Goal: Task Accomplishment & Management: Use online tool/utility

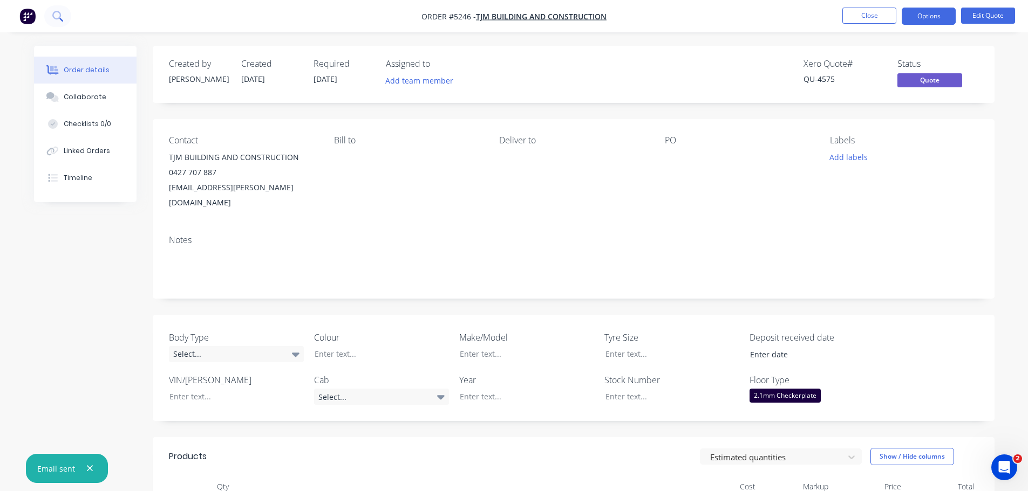
click at [60, 16] on icon at bounding box center [56, 15] width 9 height 9
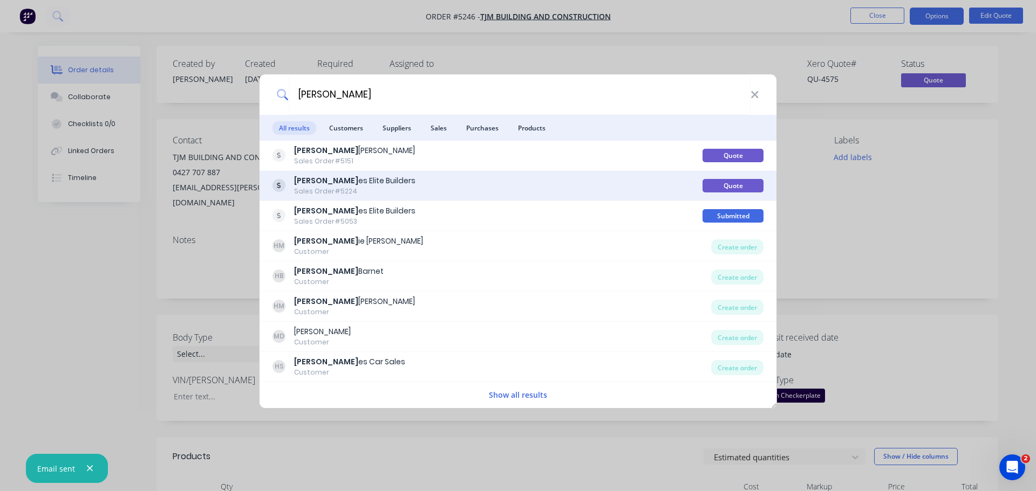
type input "[PERSON_NAME]"
click at [389, 192] on div "[PERSON_NAME] es Elite Builders Sales Order #5224" at bounding box center [487, 185] width 430 height 21
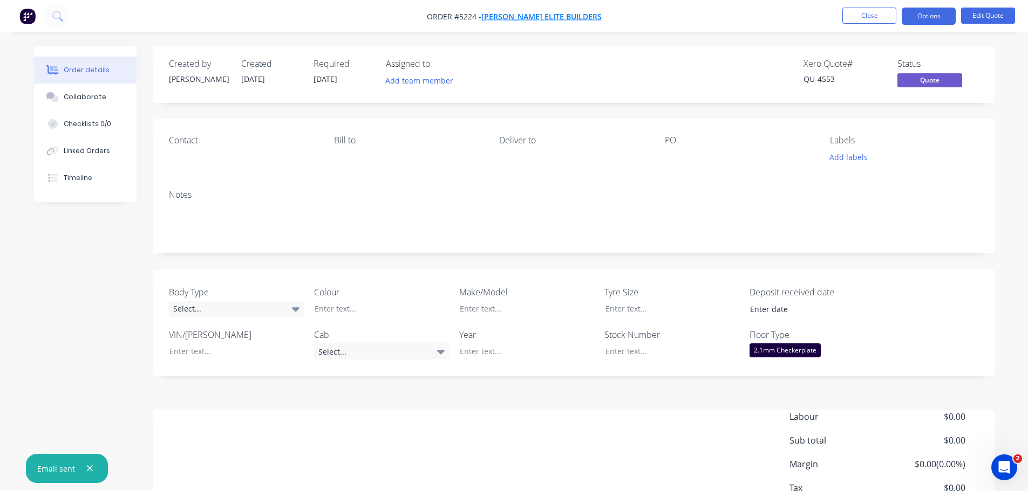
click at [525, 13] on span "[PERSON_NAME] Elite Builders" at bounding box center [541, 16] width 120 height 10
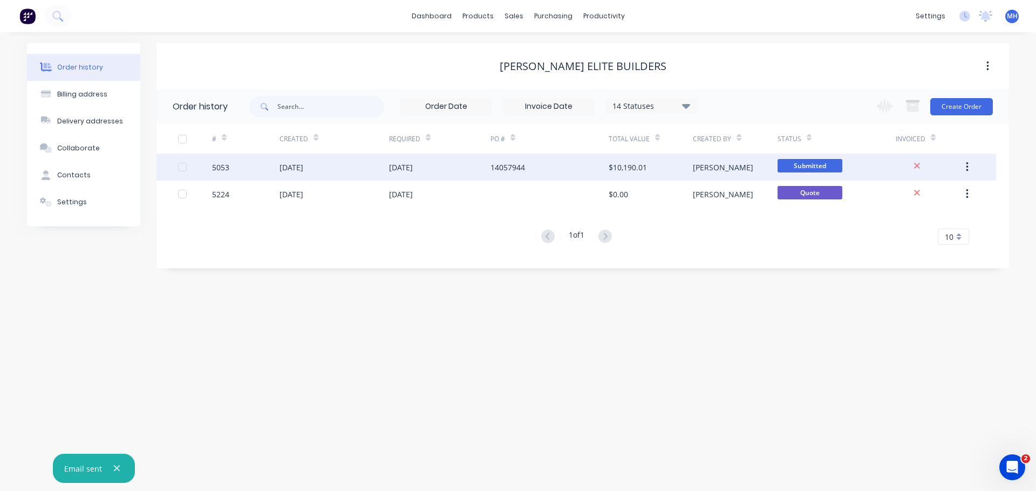
click at [248, 165] on div "5053" at bounding box center [245, 167] width 67 height 27
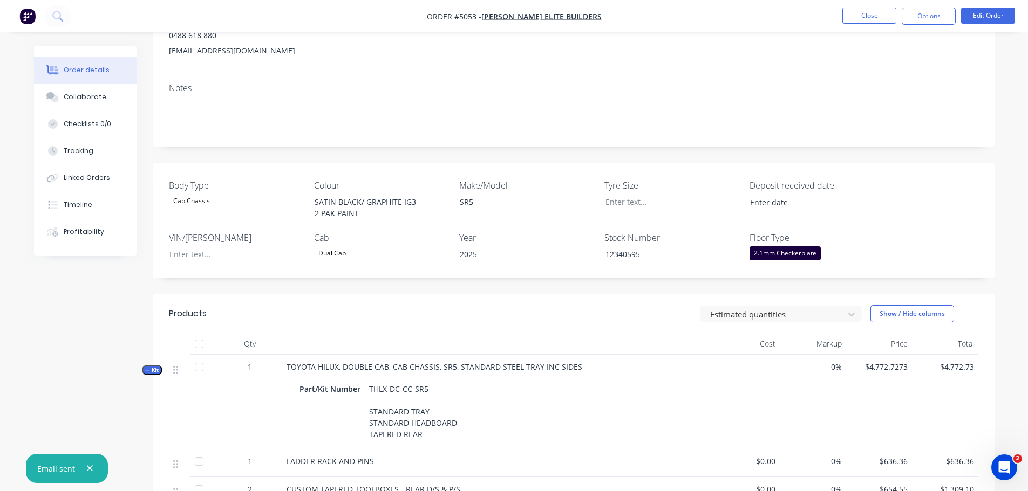
scroll to position [130, 0]
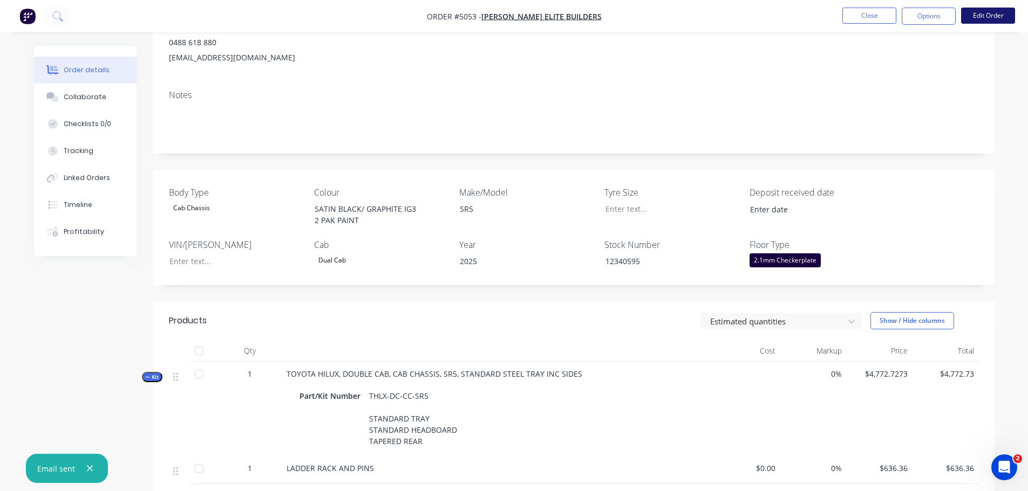
click at [989, 17] on button "Edit Order" at bounding box center [988, 16] width 54 height 16
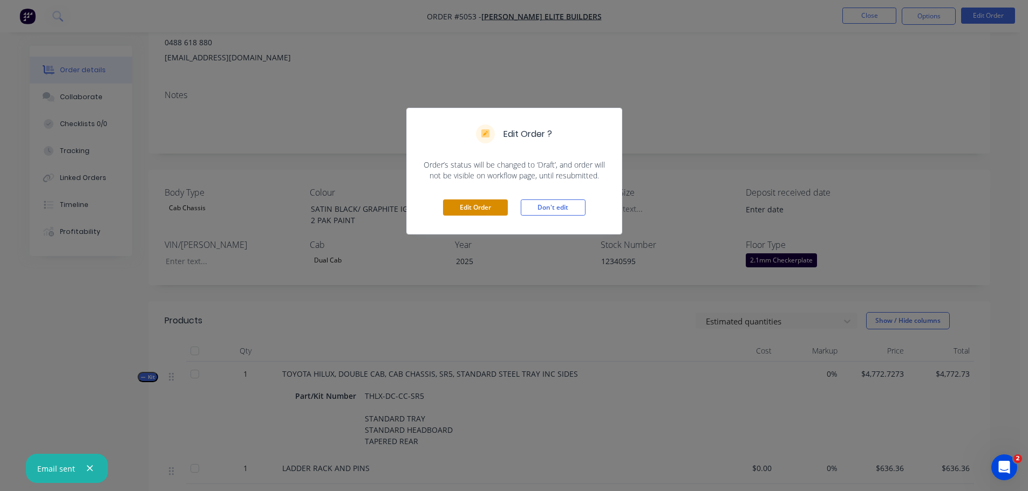
click at [499, 205] on button "Edit Order" at bounding box center [475, 208] width 65 height 16
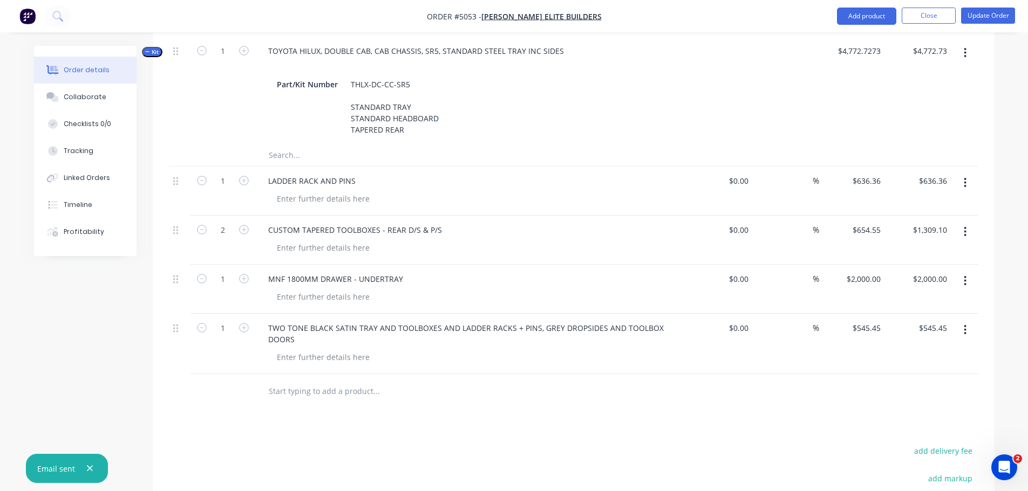
scroll to position [324, 0]
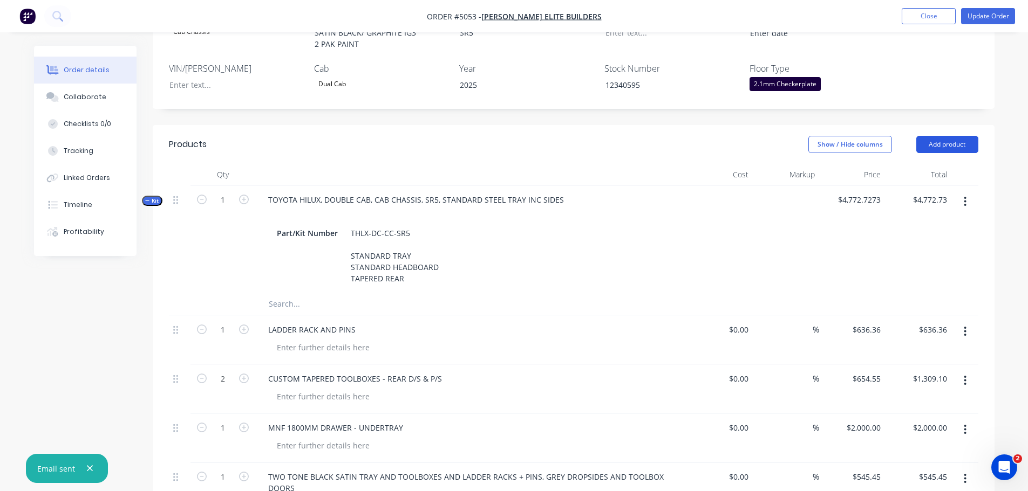
click at [937, 136] on button "Add product" at bounding box center [947, 144] width 62 height 17
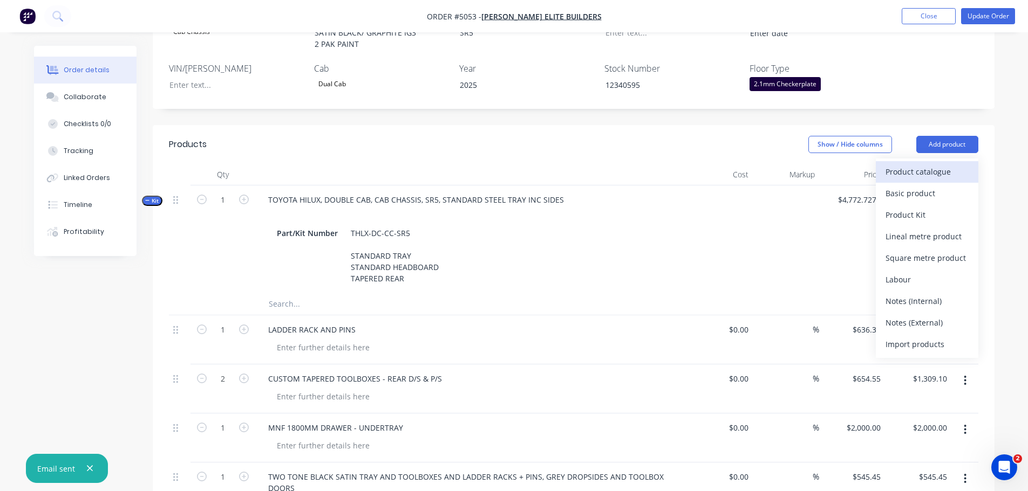
click at [923, 164] on div "Product catalogue" at bounding box center [926, 172] width 83 height 16
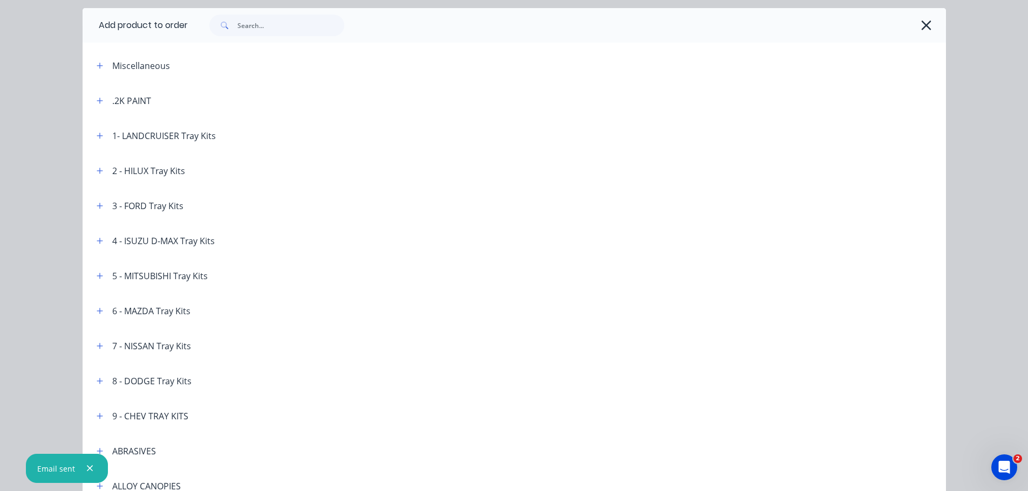
scroll to position [54, 0]
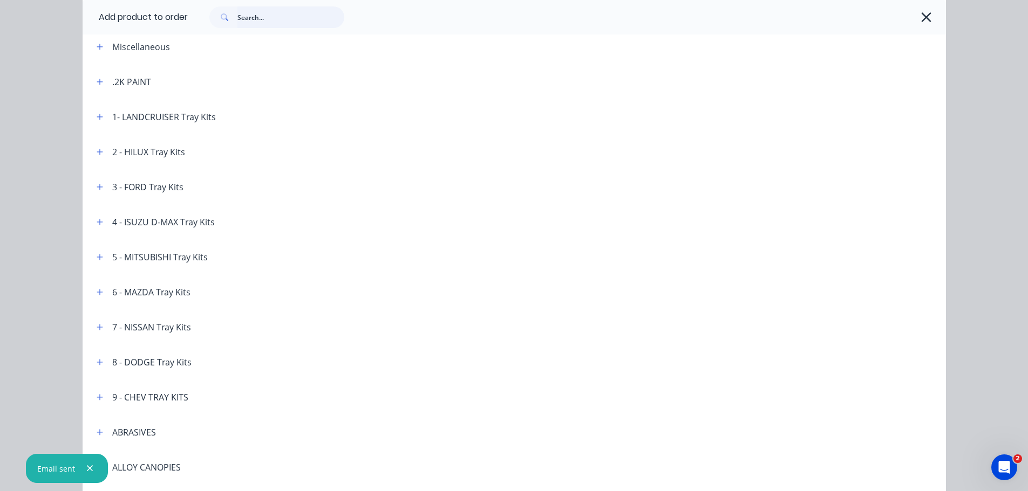
click at [248, 23] on input "text" at bounding box center [290, 17] width 107 height 22
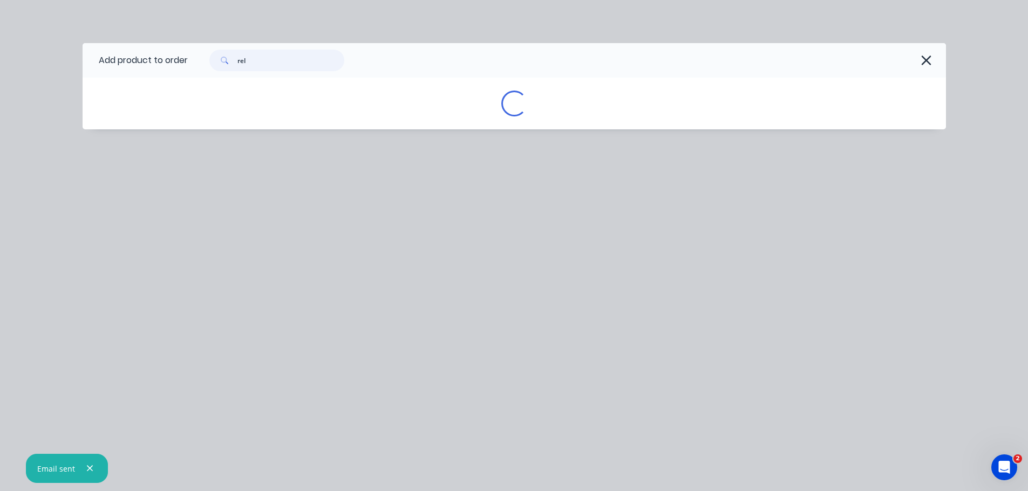
scroll to position [0, 0]
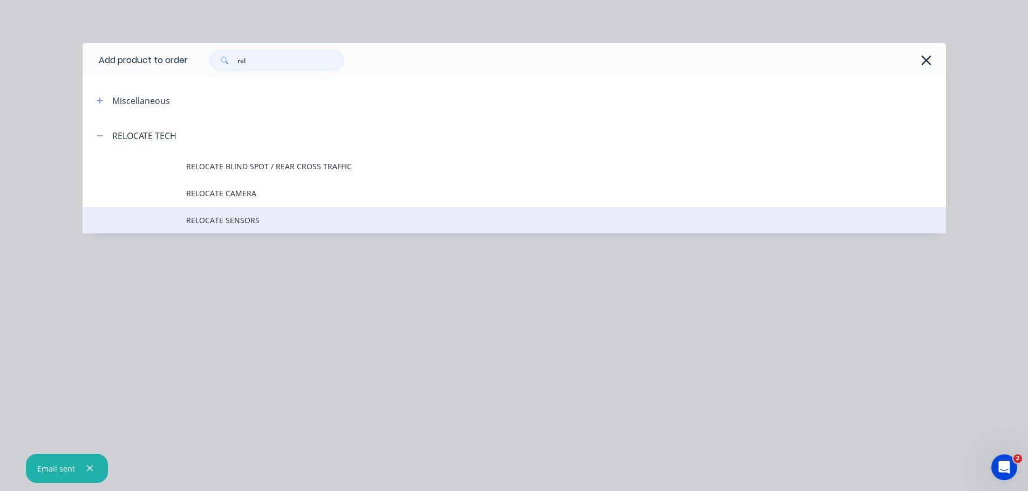
type input "rel"
click at [231, 223] on span "RELOCATE SENSORS" at bounding box center [489, 220] width 607 height 11
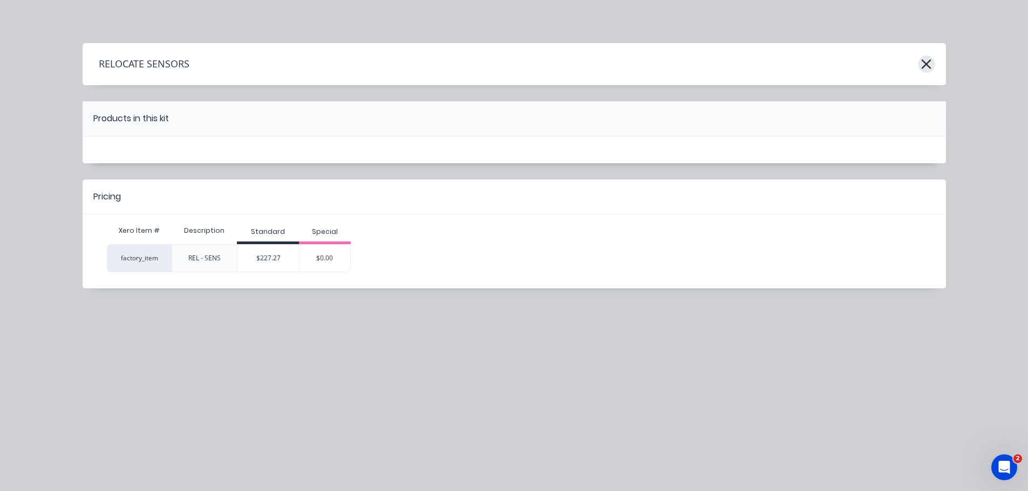
click at [921, 66] on icon "button" at bounding box center [925, 64] width 11 height 15
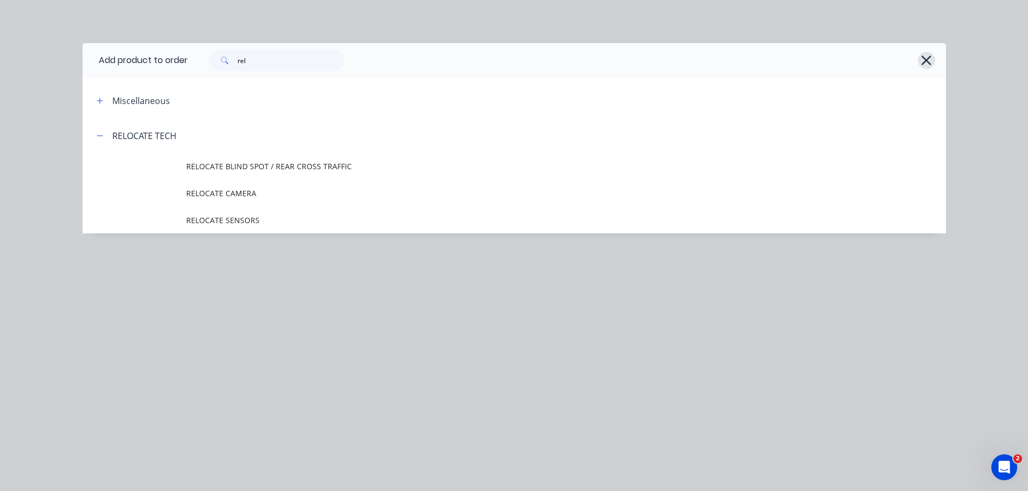
click at [928, 60] on icon "button" at bounding box center [925, 60] width 11 height 15
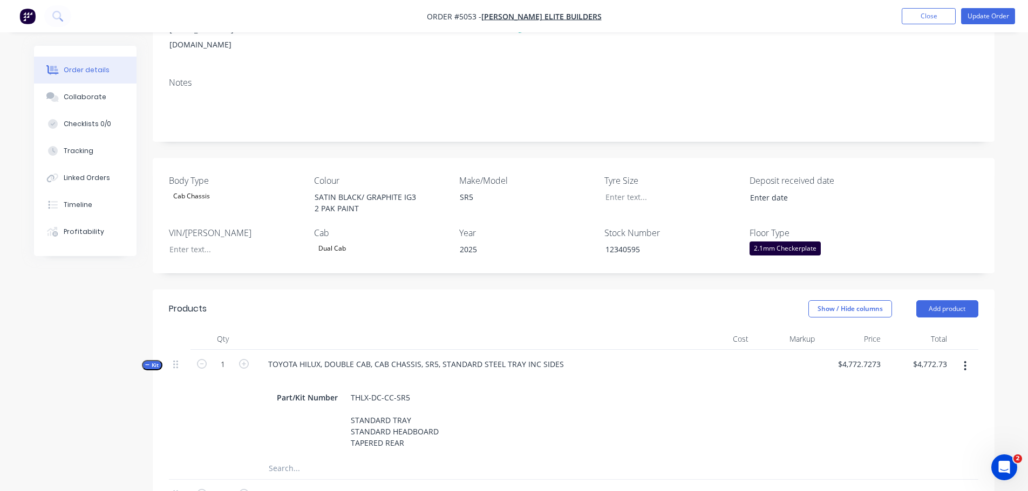
scroll to position [162, 0]
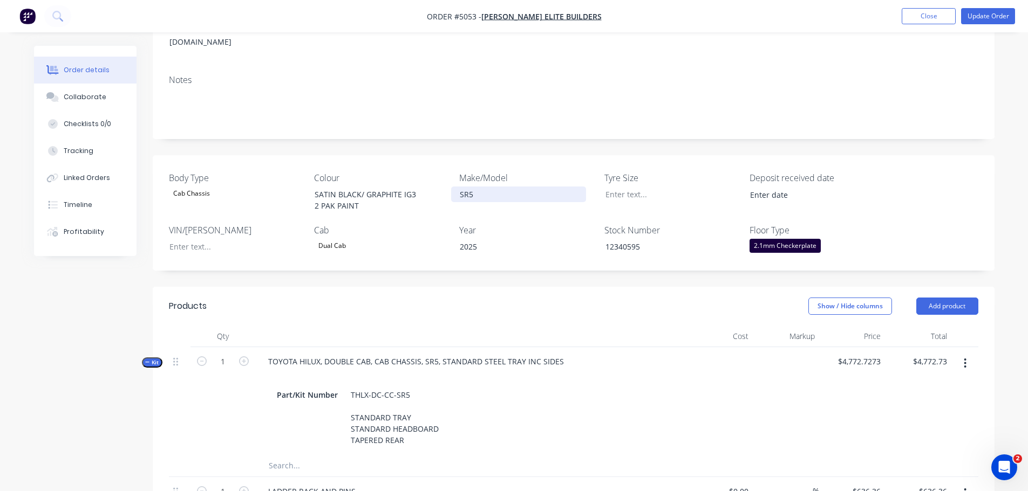
click at [458, 187] on div "SR5" at bounding box center [518, 195] width 135 height 16
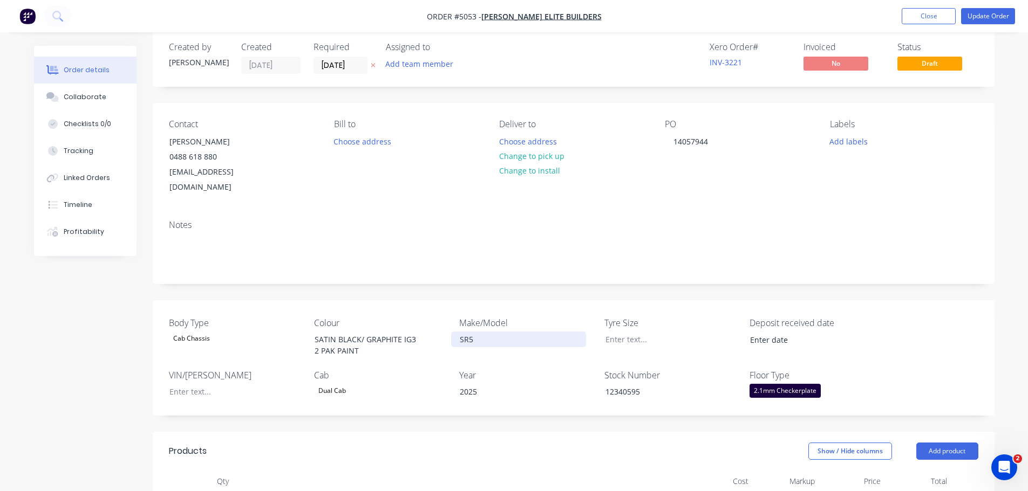
scroll to position [0, 0]
